Goal: Task Accomplishment & Management: Use online tool/utility

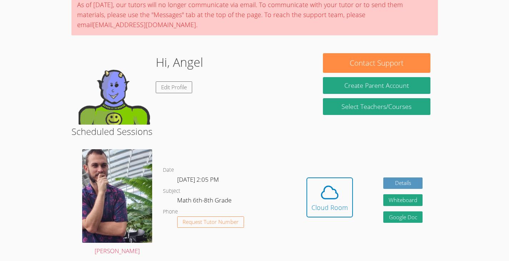
scroll to position [63, 0]
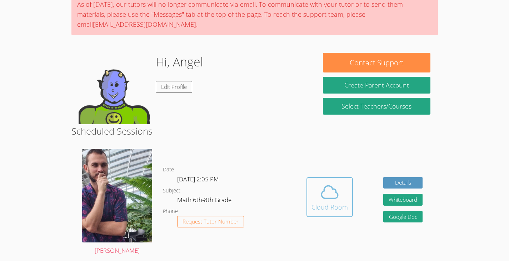
click at [327, 193] on icon at bounding box center [330, 192] width 20 height 20
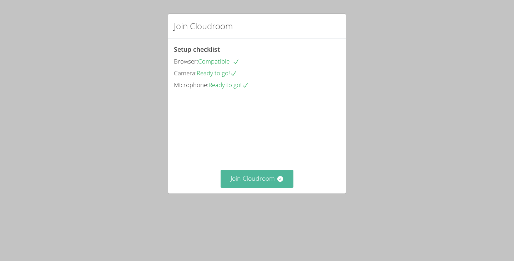
click at [273, 187] on button "Join Cloudroom" at bounding box center [257, 178] width 73 height 17
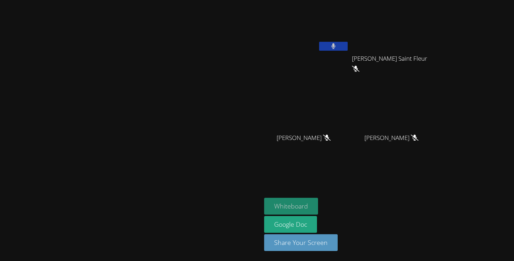
click at [318, 207] on button "Whiteboard" at bounding box center [291, 206] width 54 height 17
click at [77, 48] on video at bounding box center [130, 116] width 107 height 144
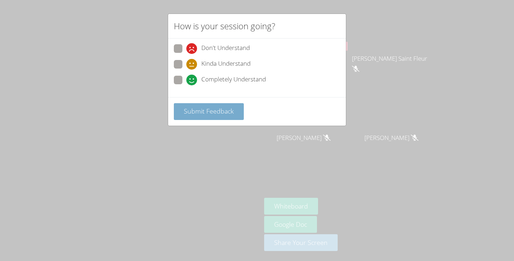
click at [202, 108] on span "Submit Feedback" at bounding box center [209, 111] width 50 height 9
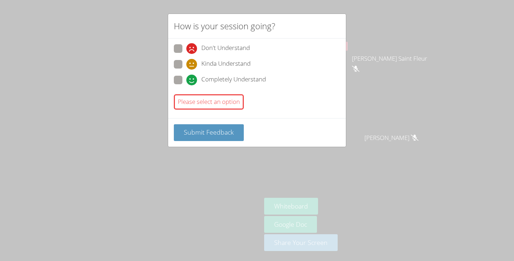
click at [186, 85] on span at bounding box center [186, 85] width 0 height 0
click at [186, 78] on input "Completely Understand" at bounding box center [189, 79] width 6 height 6
radio input "true"
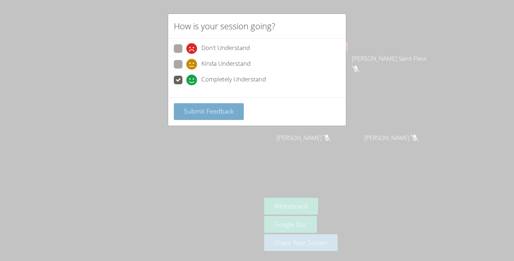
click at [195, 110] on span "Submit Feedback" at bounding box center [209, 111] width 50 height 9
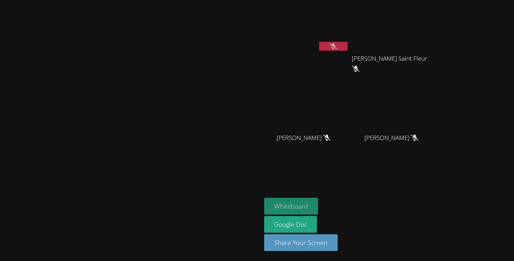
click at [318, 204] on button "Whiteboard" at bounding box center [291, 206] width 54 height 17
